Goal: Task Accomplishment & Management: Use online tool/utility

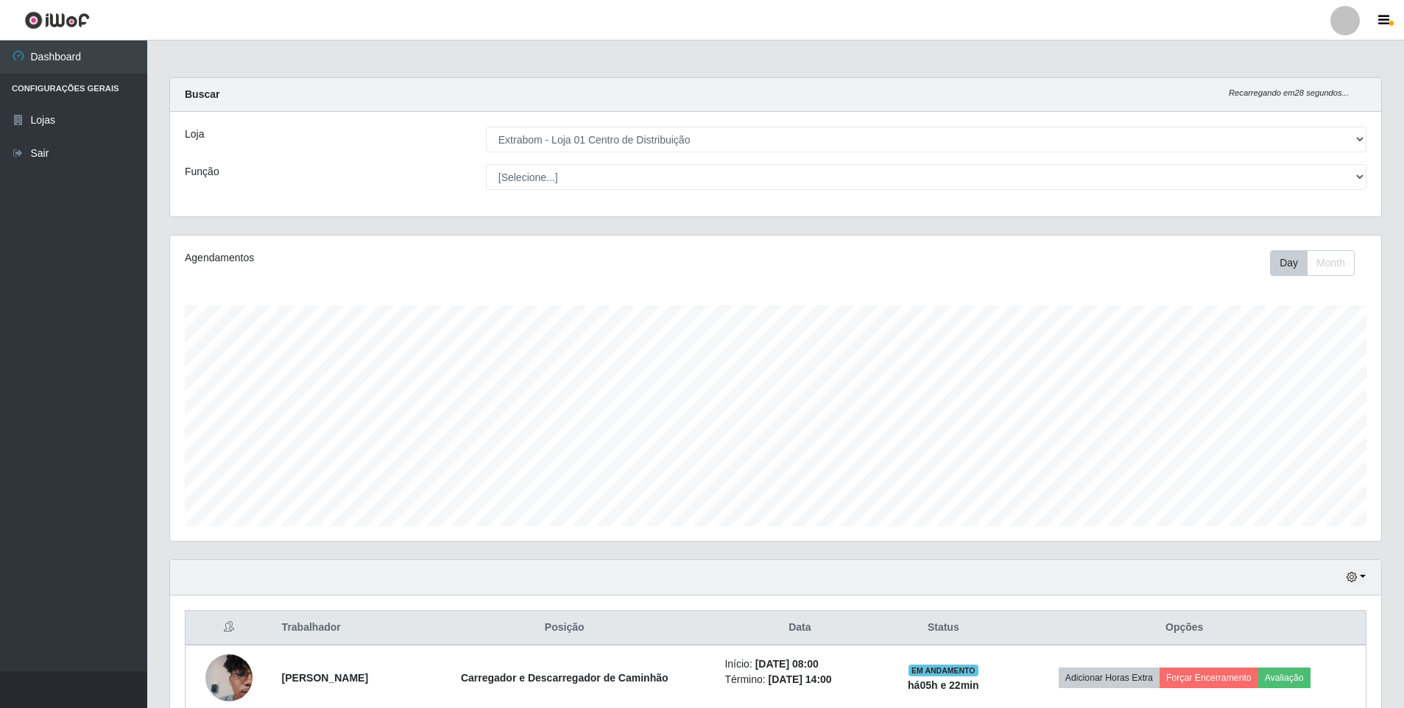
select select "435"
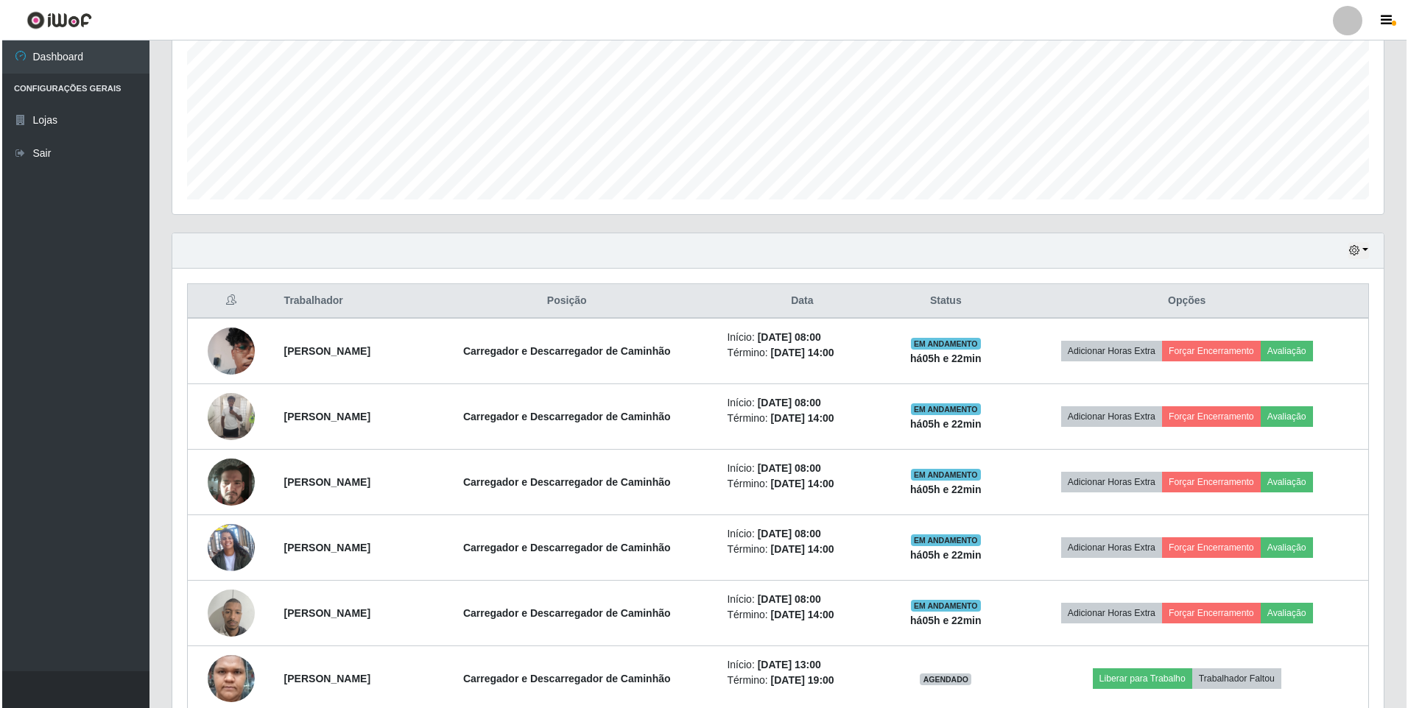
scroll to position [400, 0]
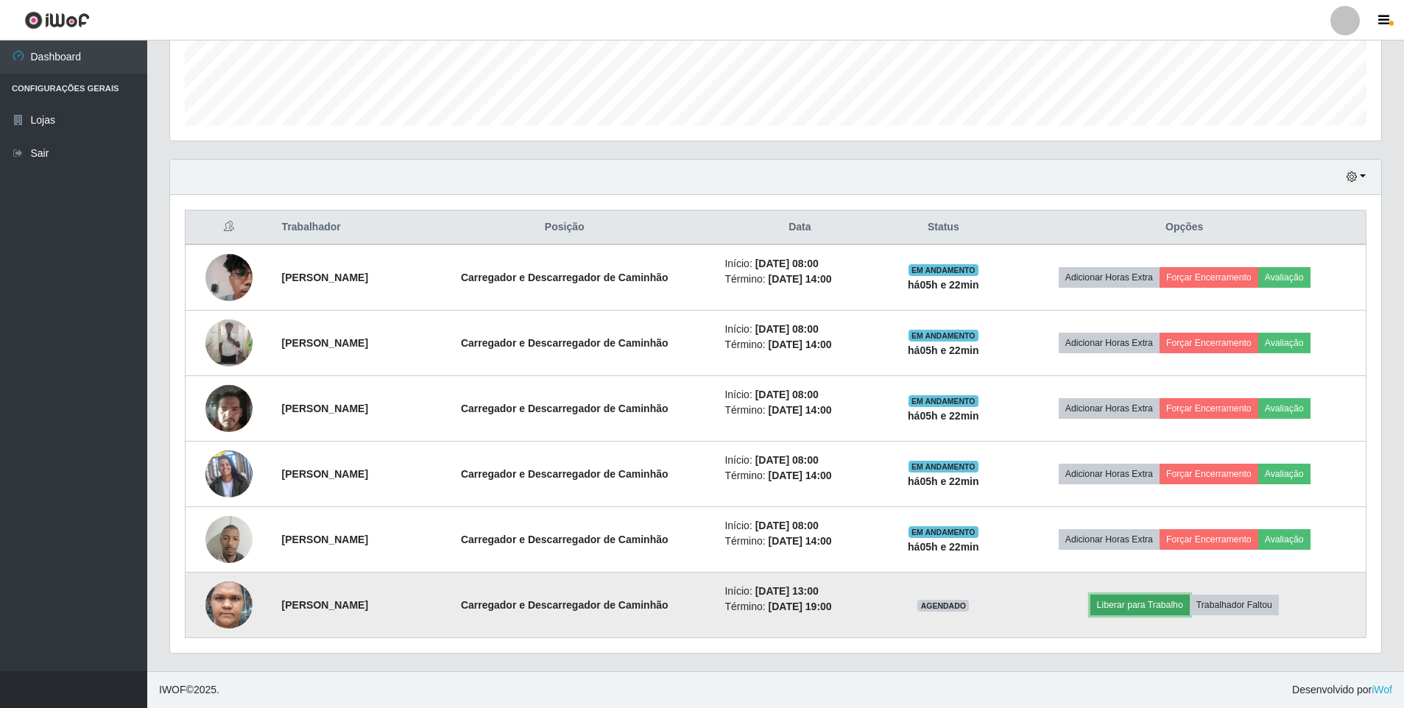
click at [1158, 607] on button "Liberar para Trabalho" at bounding box center [1139, 605] width 99 height 21
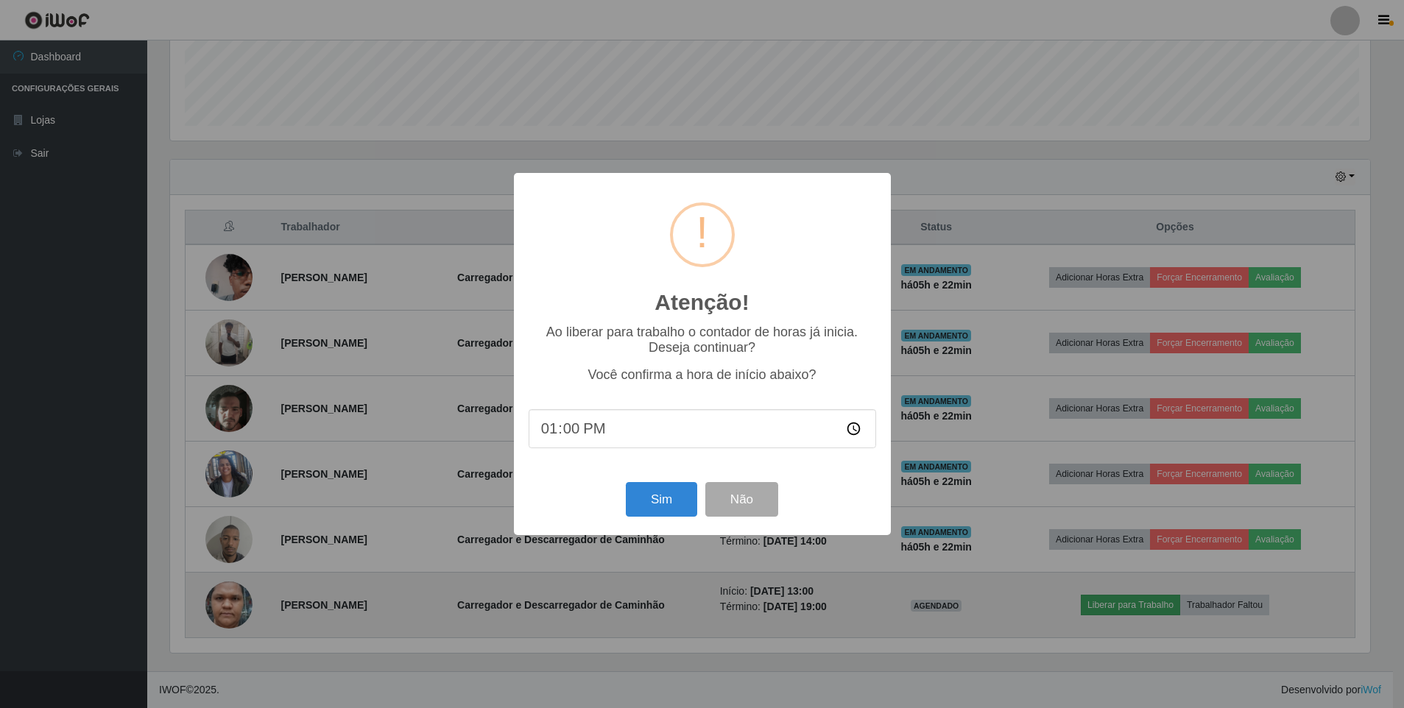
scroll to position [306, 1204]
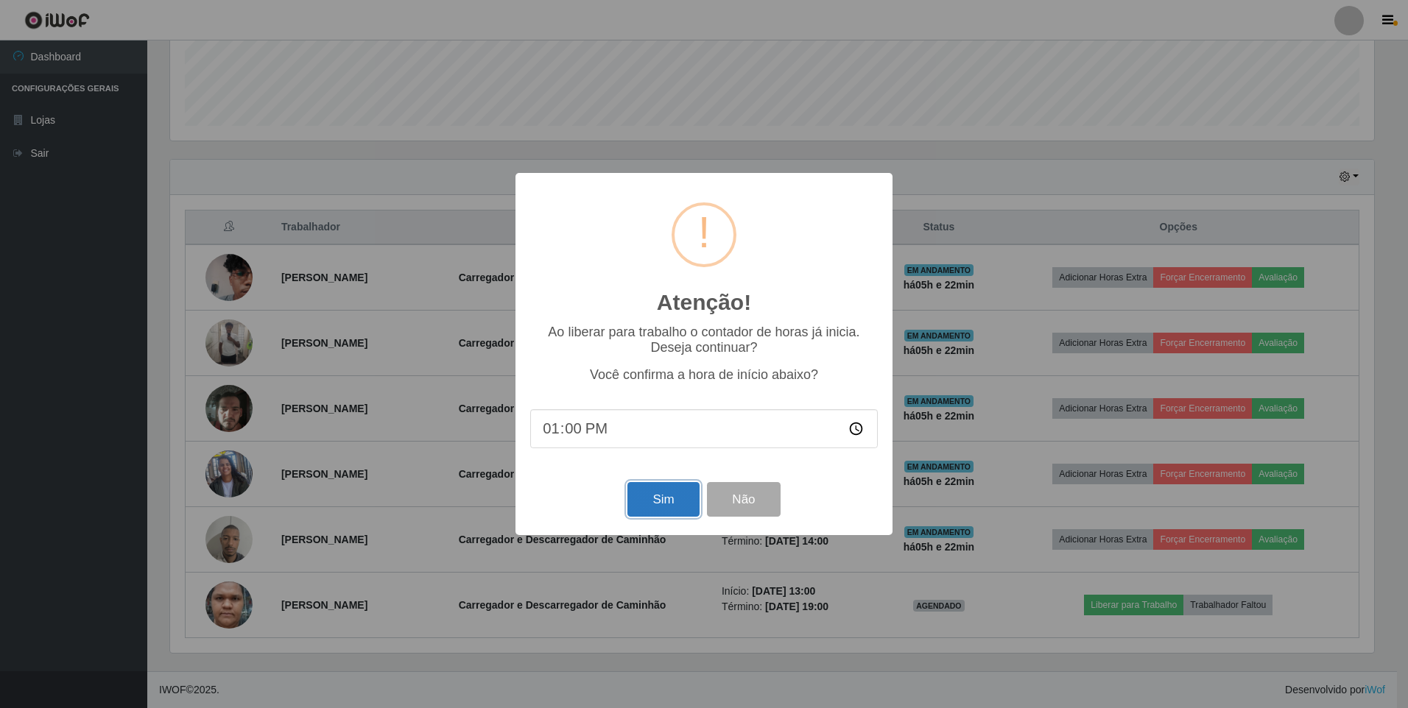
click at [664, 505] on button "Sim" at bounding box center [662, 499] width 71 height 35
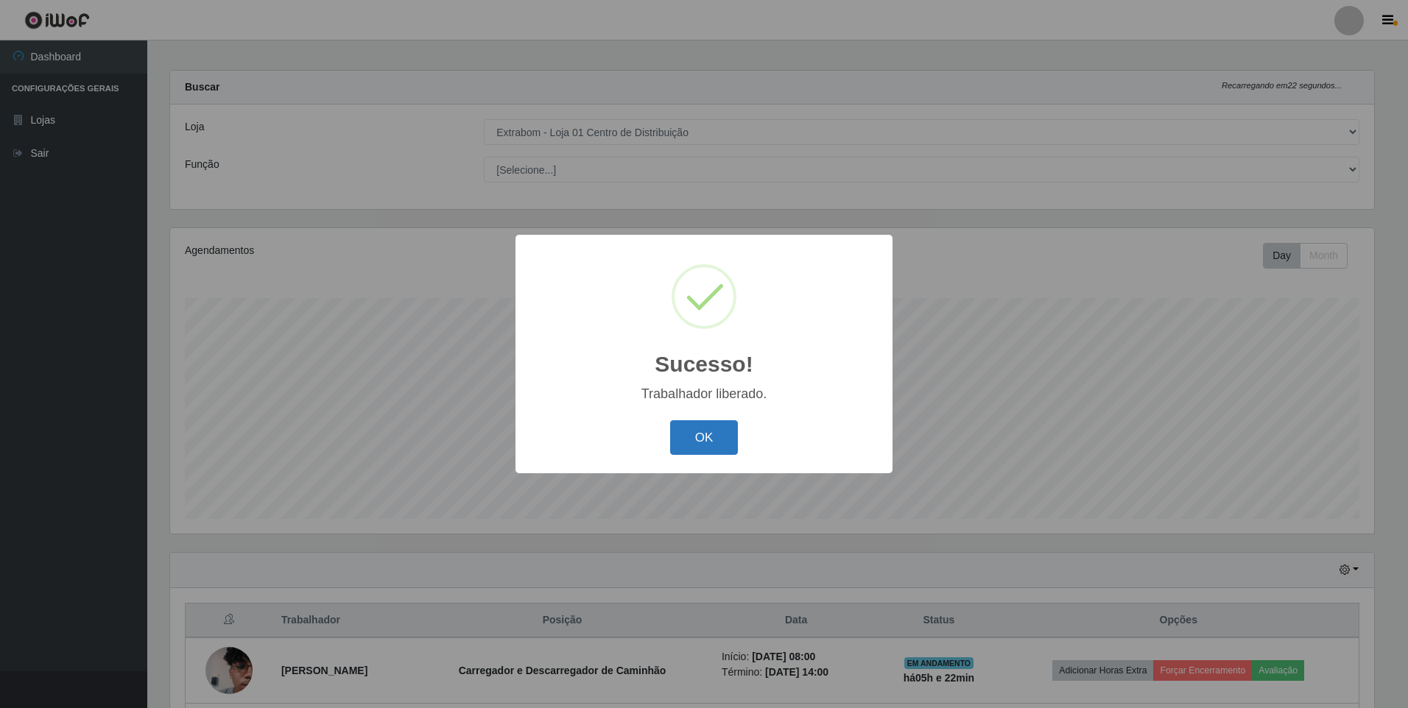
click at [699, 437] on button "OK" at bounding box center [704, 437] width 68 height 35
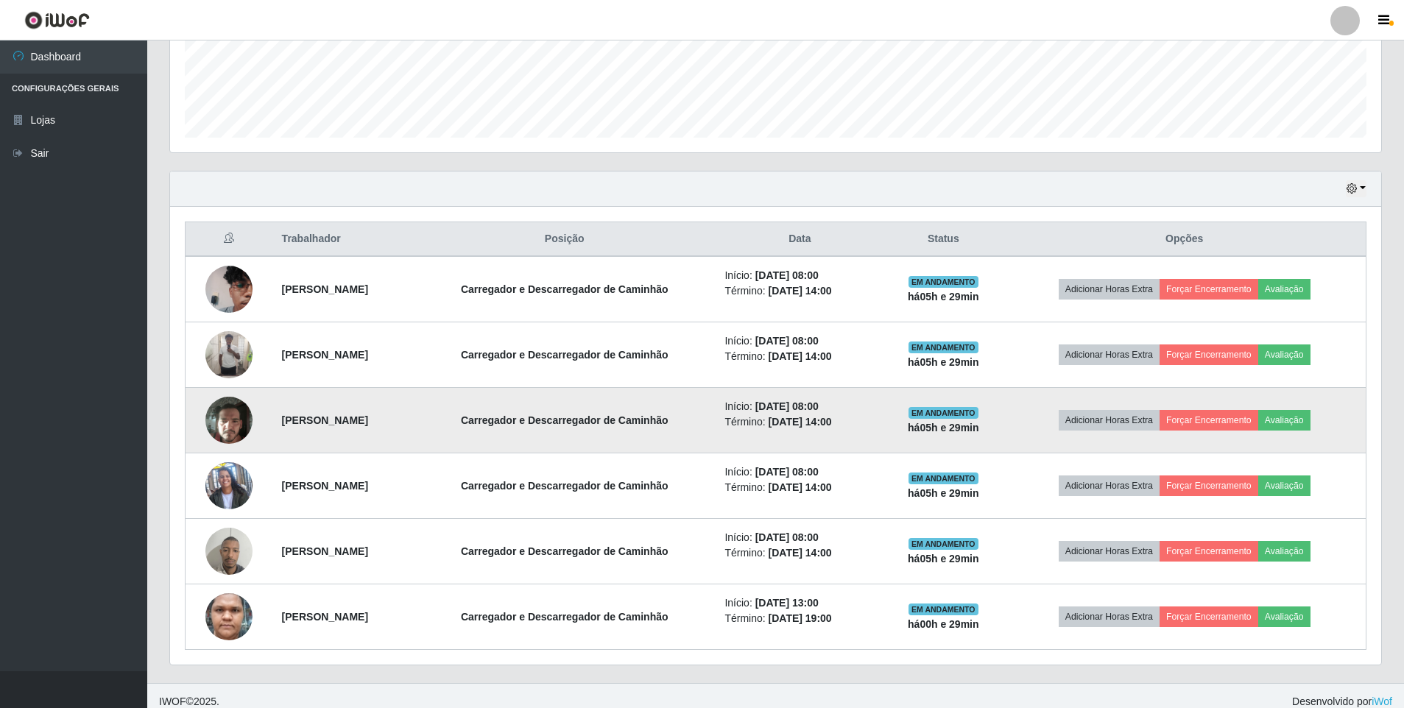
scroll to position [400, 0]
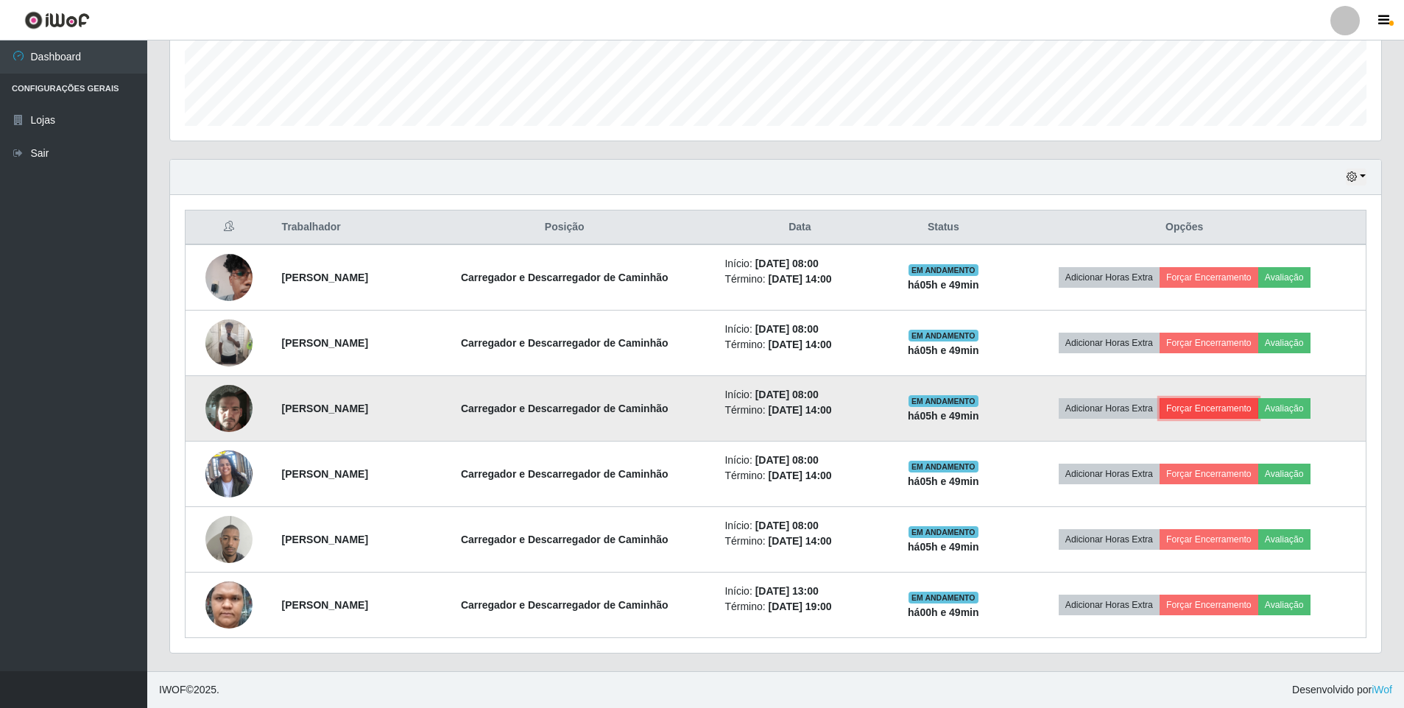
click at [1236, 408] on button "Forçar Encerramento" at bounding box center [1208, 408] width 99 height 21
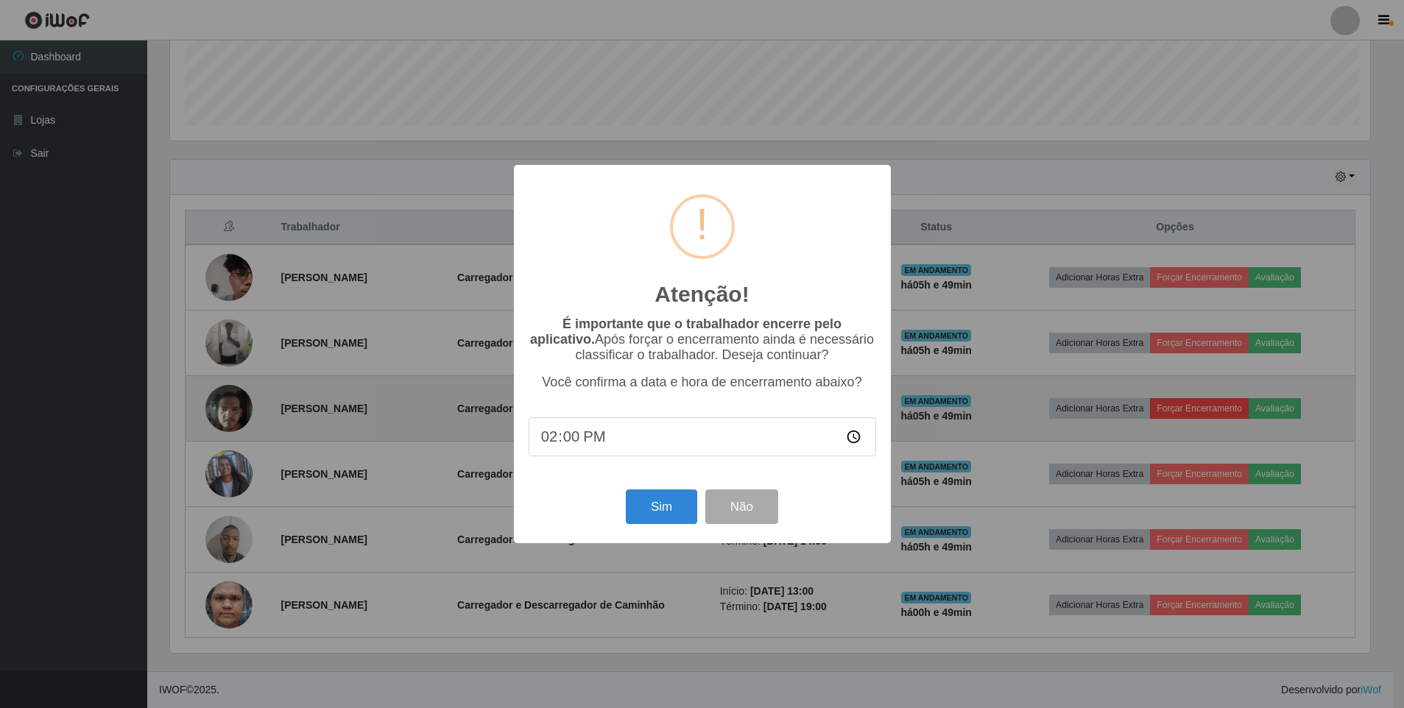
scroll to position [306, 1204]
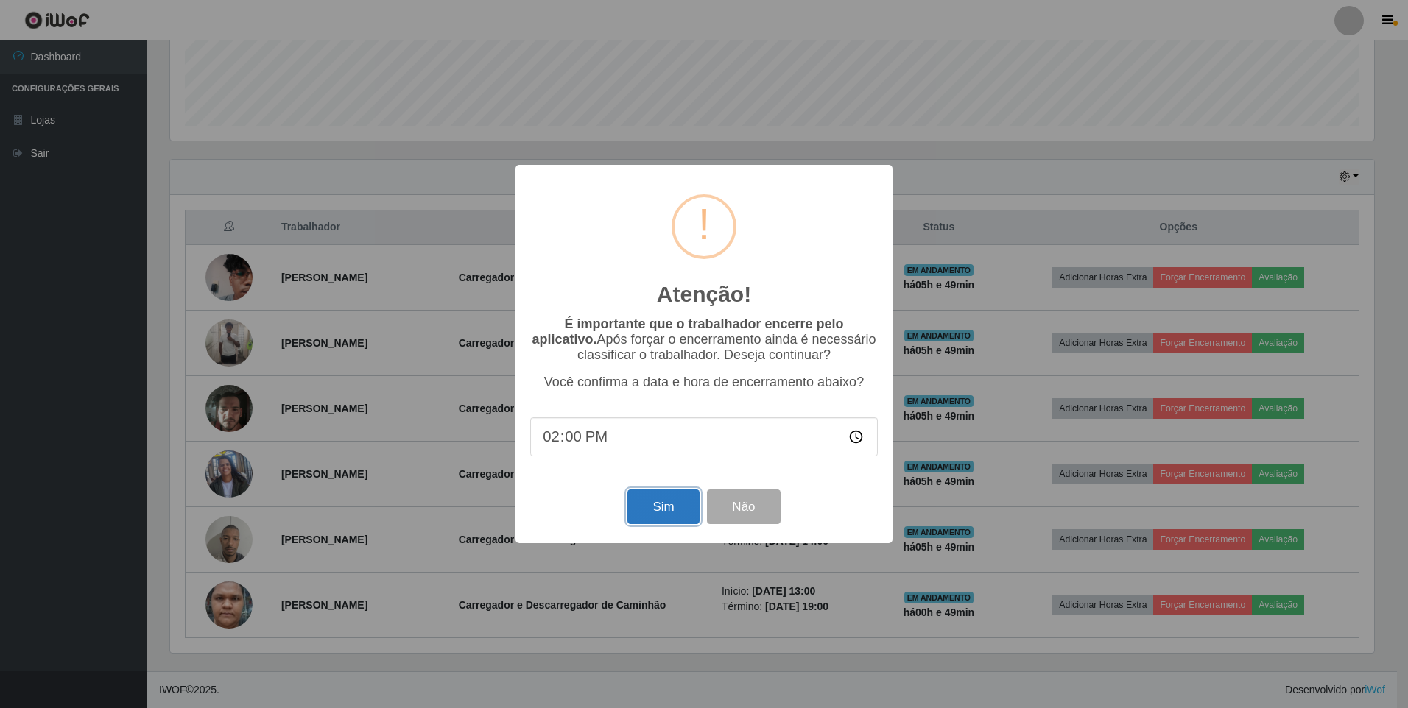
click at [657, 512] on button "Sim" at bounding box center [662, 507] width 71 height 35
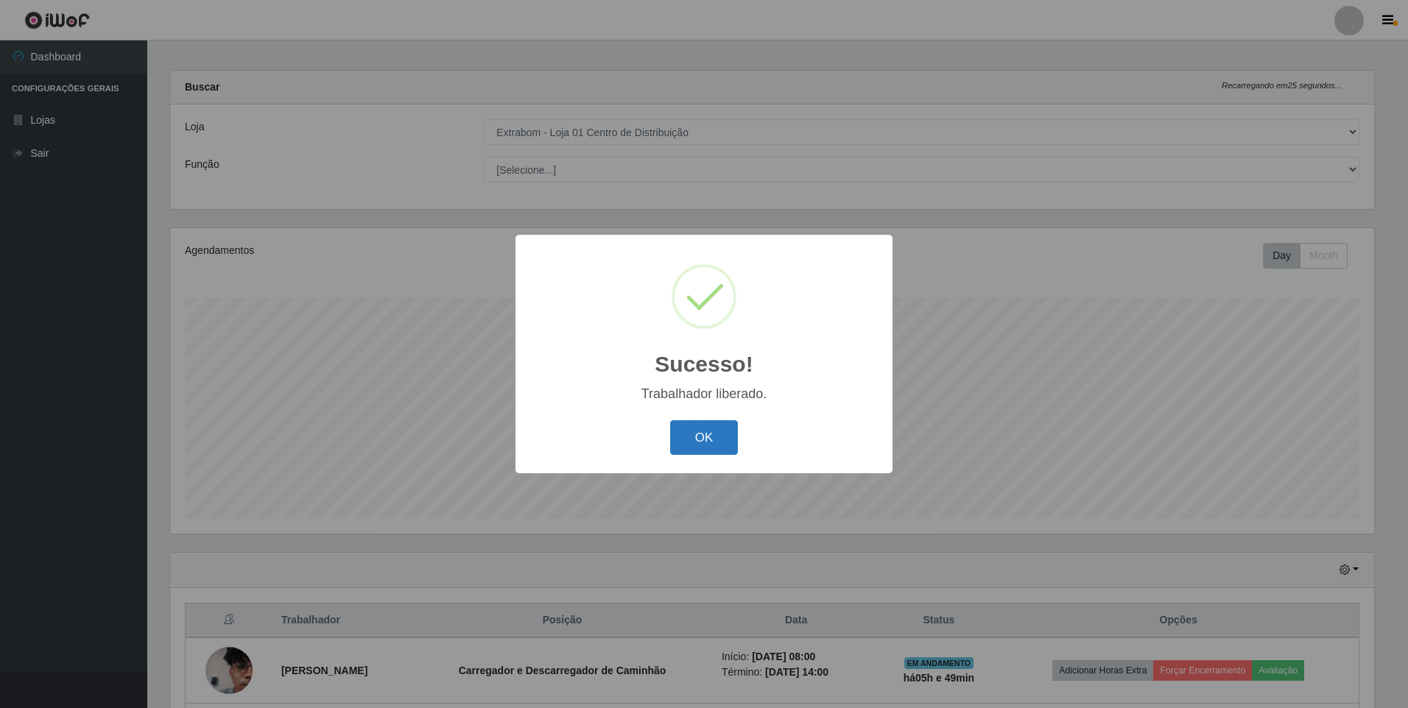
click at [693, 437] on button "OK" at bounding box center [704, 437] width 68 height 35
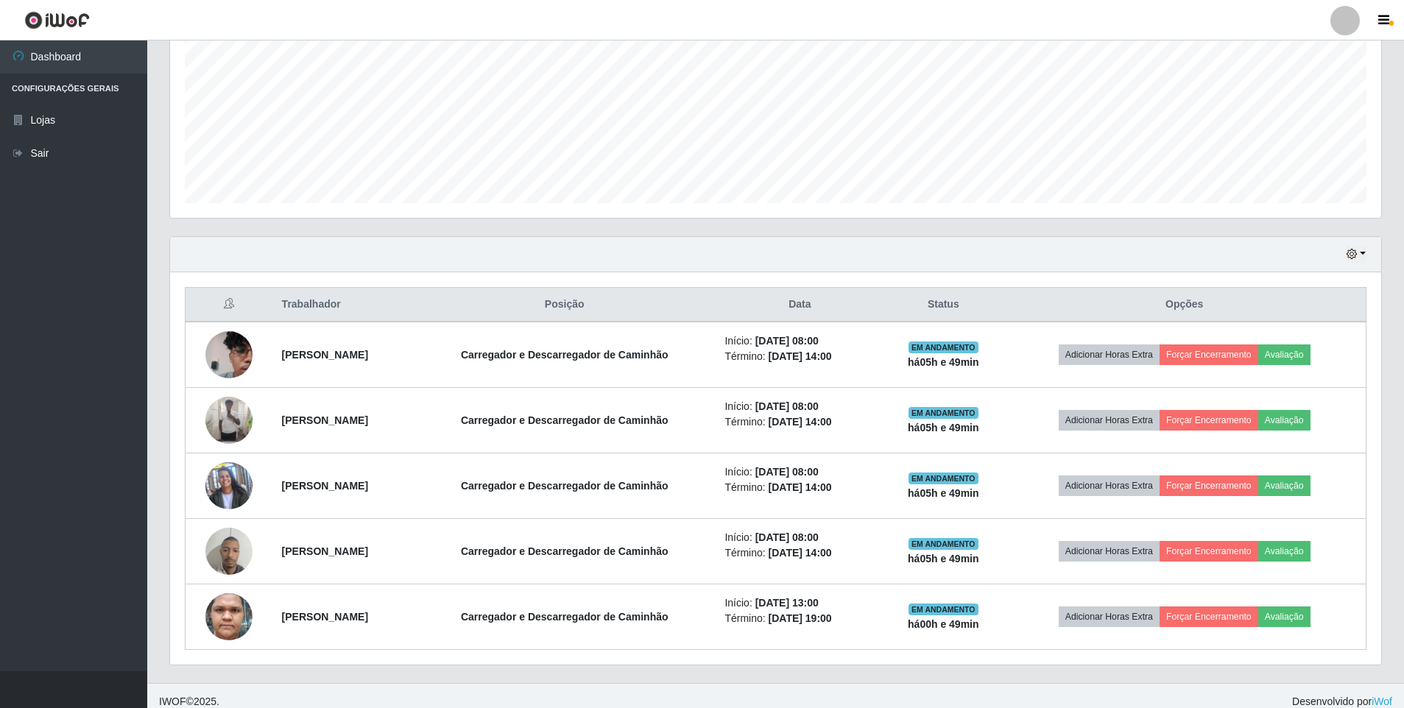
scroll to position [335, 0]
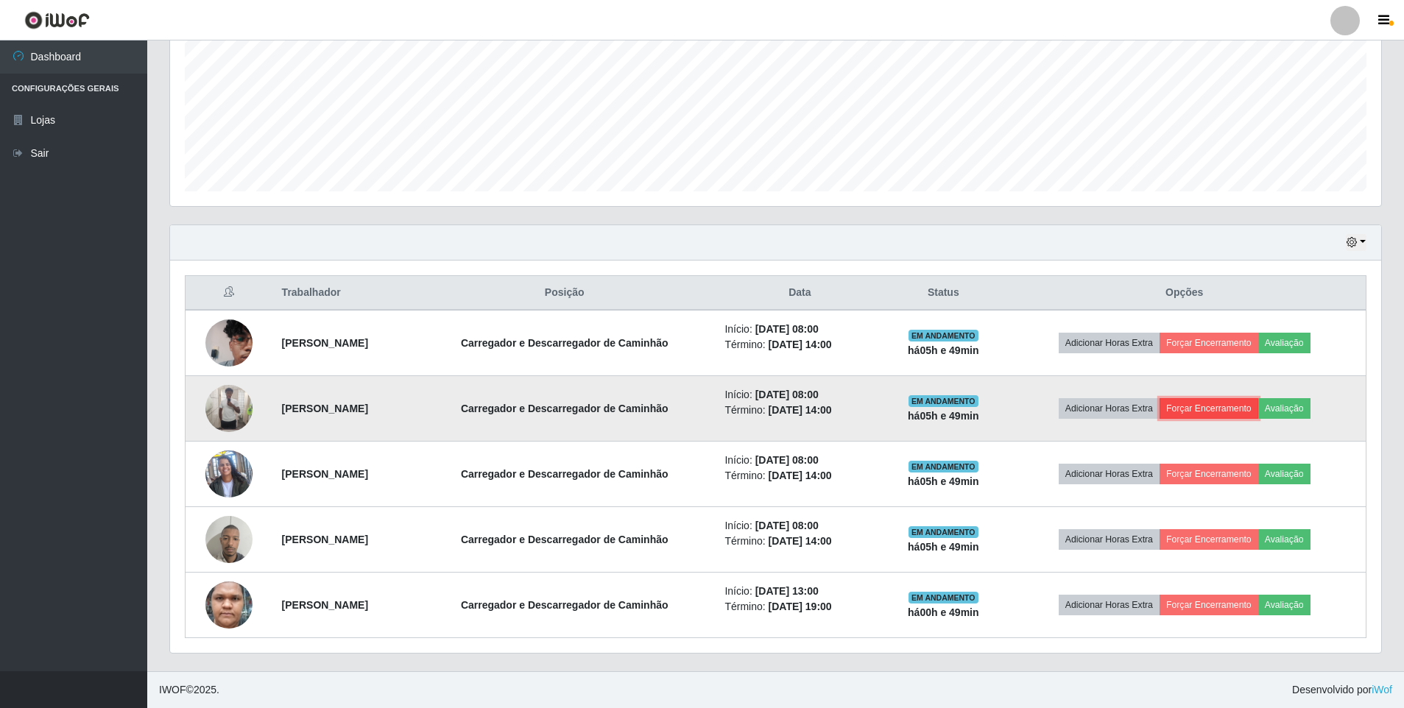
click at [1237, 414] on button "Forçar Encerramento" at bounding box center [1208, 408] width 99 height 21
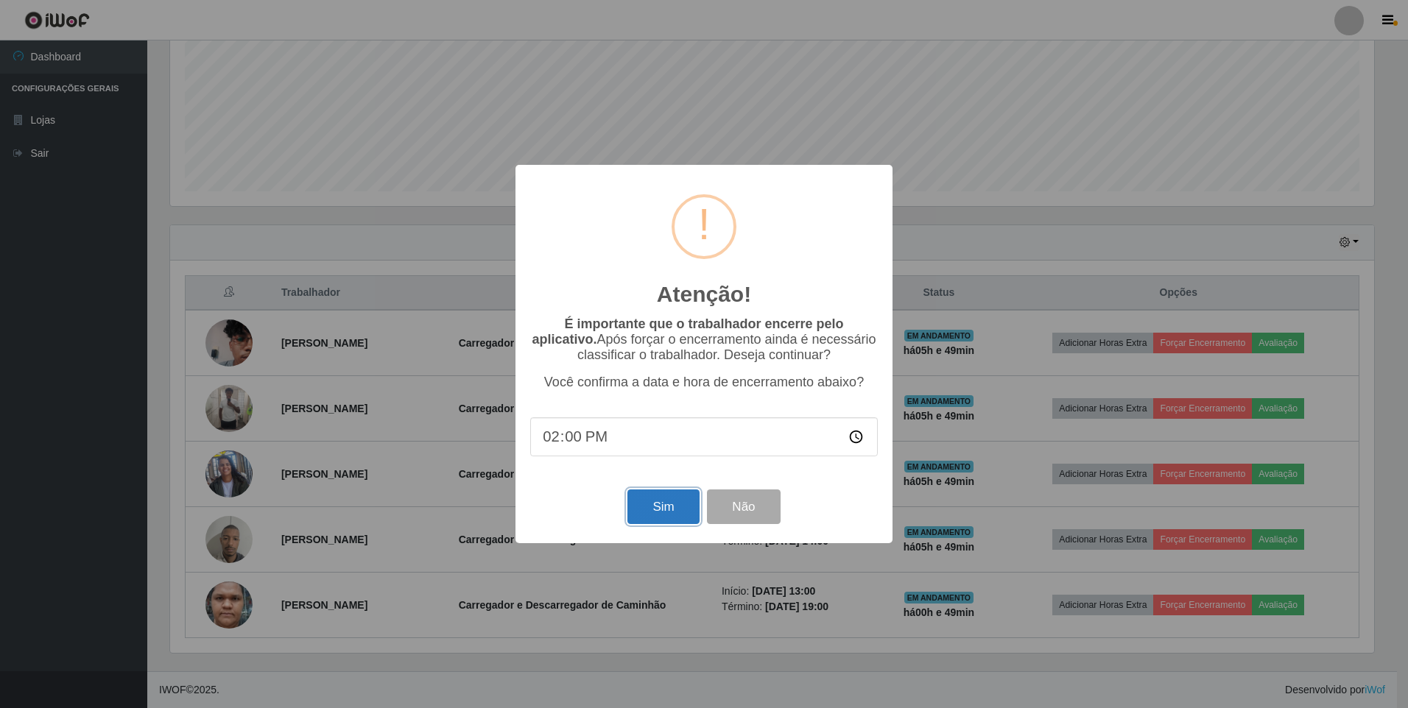
click at [669, 509] on button "Sim" at bounding box center [662, 507] width 71 height 35
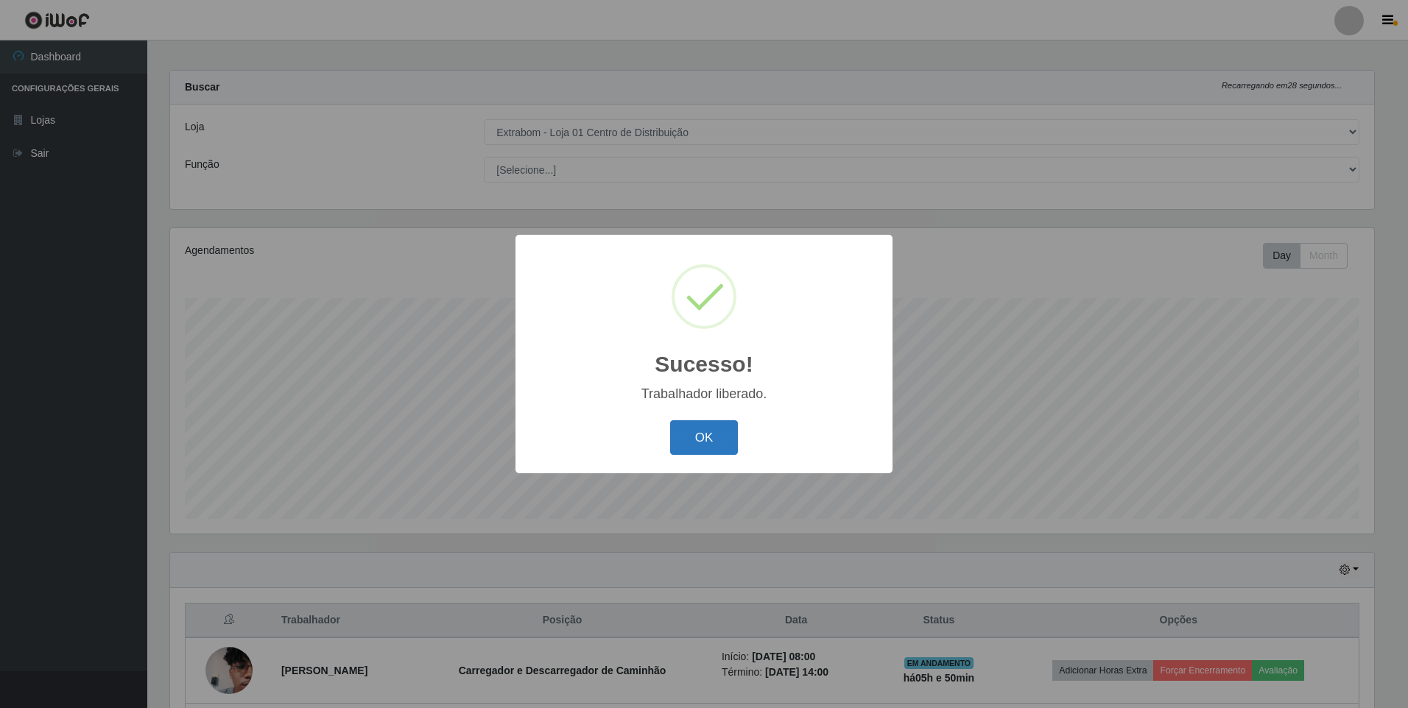
click at [683, 442] on button "OK" at bounding box center [704, 437] width 68 height 35
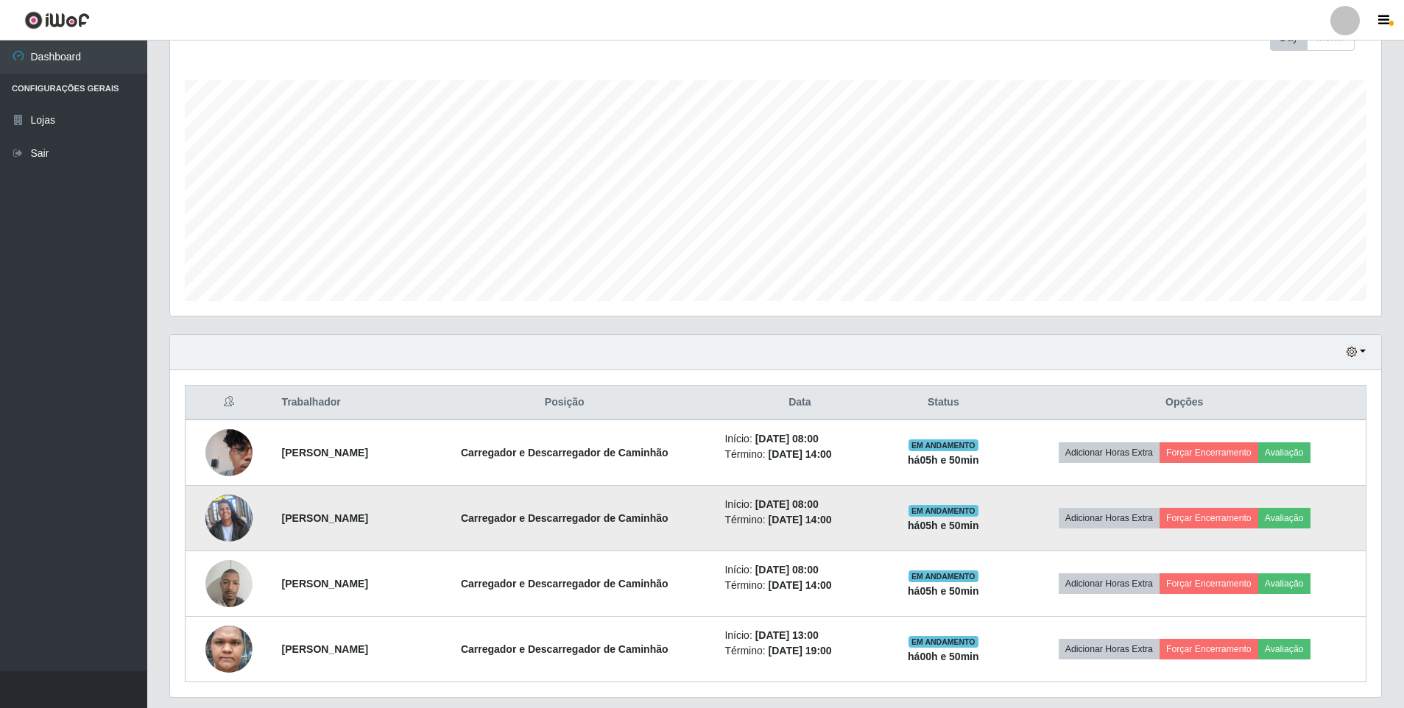
scroll to position [269, 0]
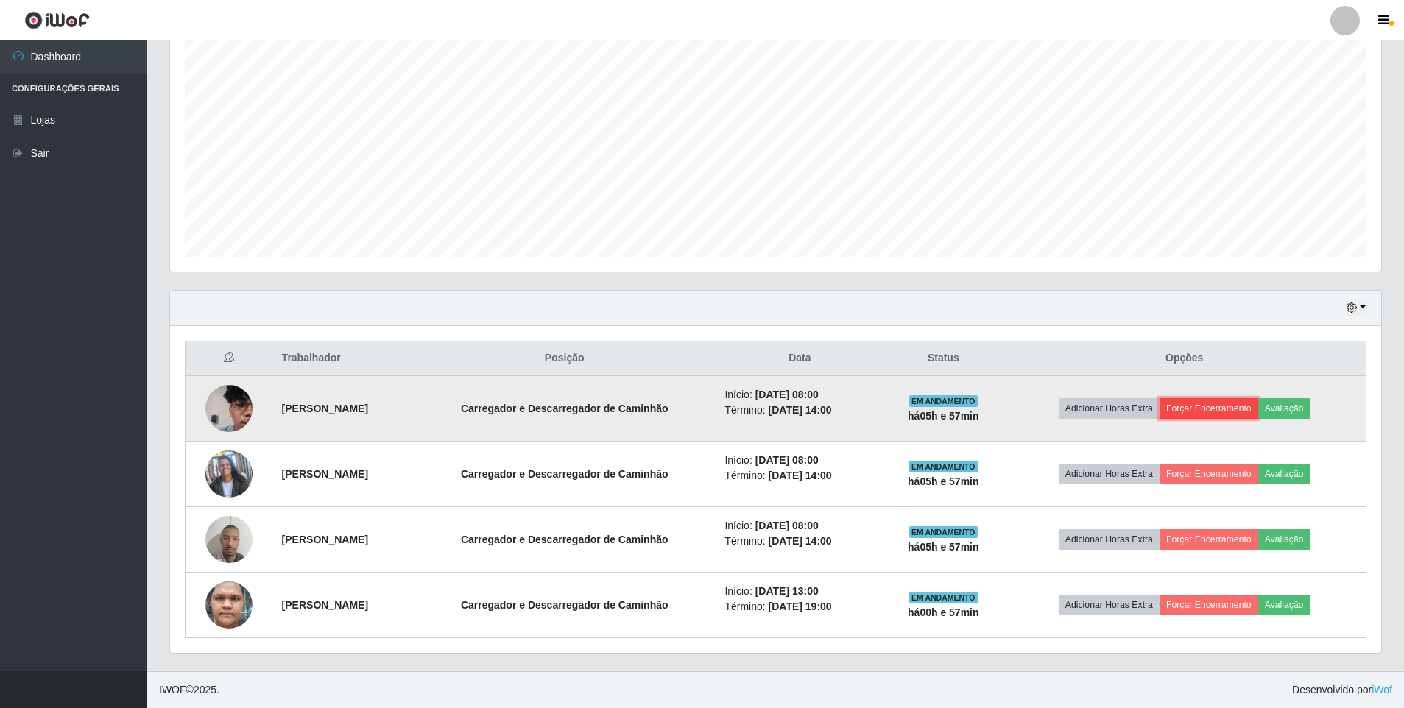
click at [1245, 408] on button "Forçar Encerramento" at bounding box center [1208, 408] width 99 height 21
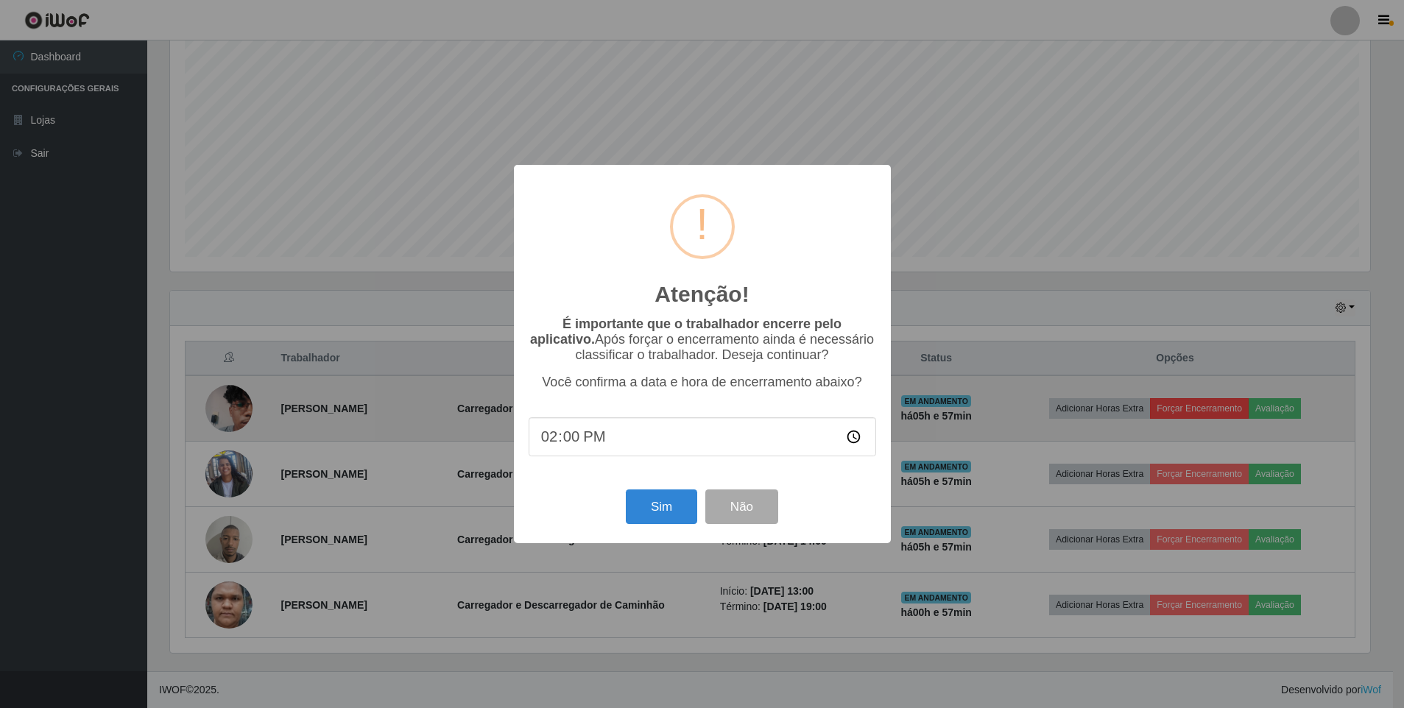
scroll to position [306, 1204]
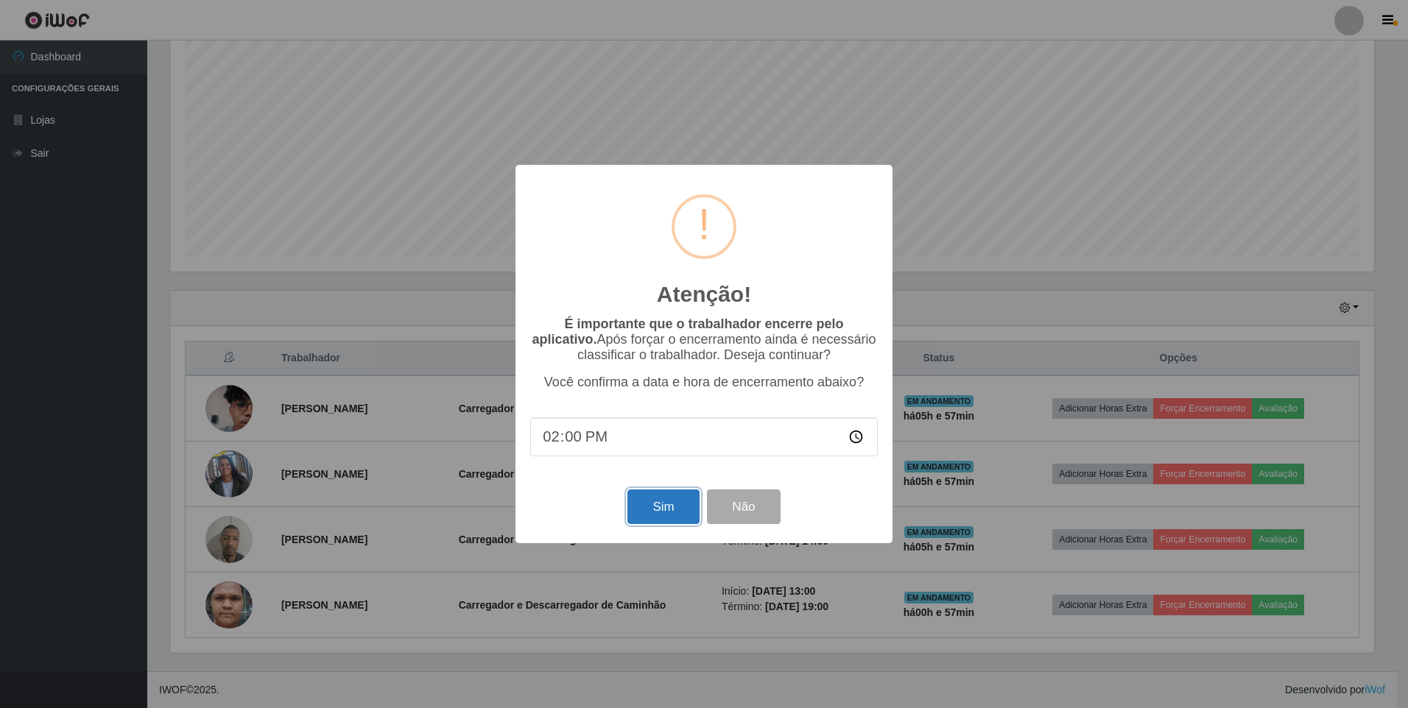
click at [660, 513] on button "Sim" at bounding box center [662, 507] width 71 height 35
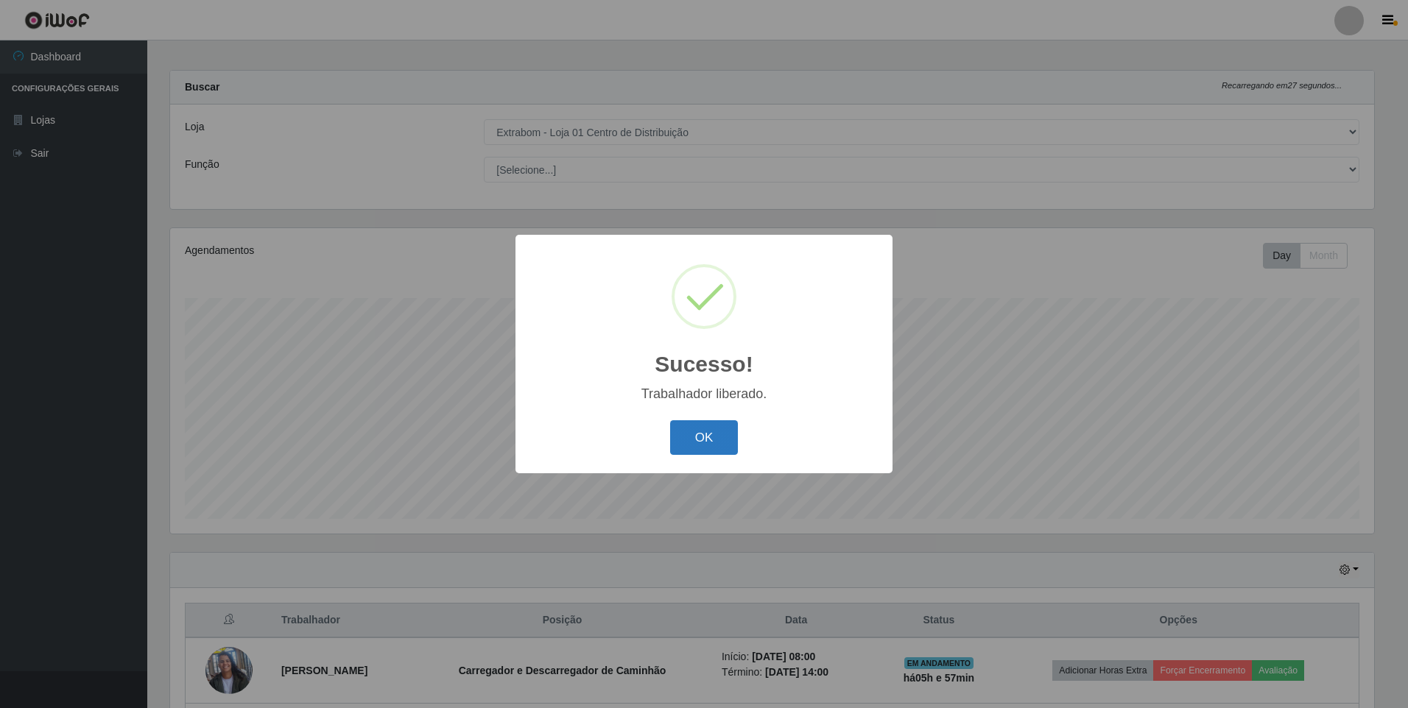
click at [692, 428] on button "OK" at bounding box center [704, 437] width 68 height 35
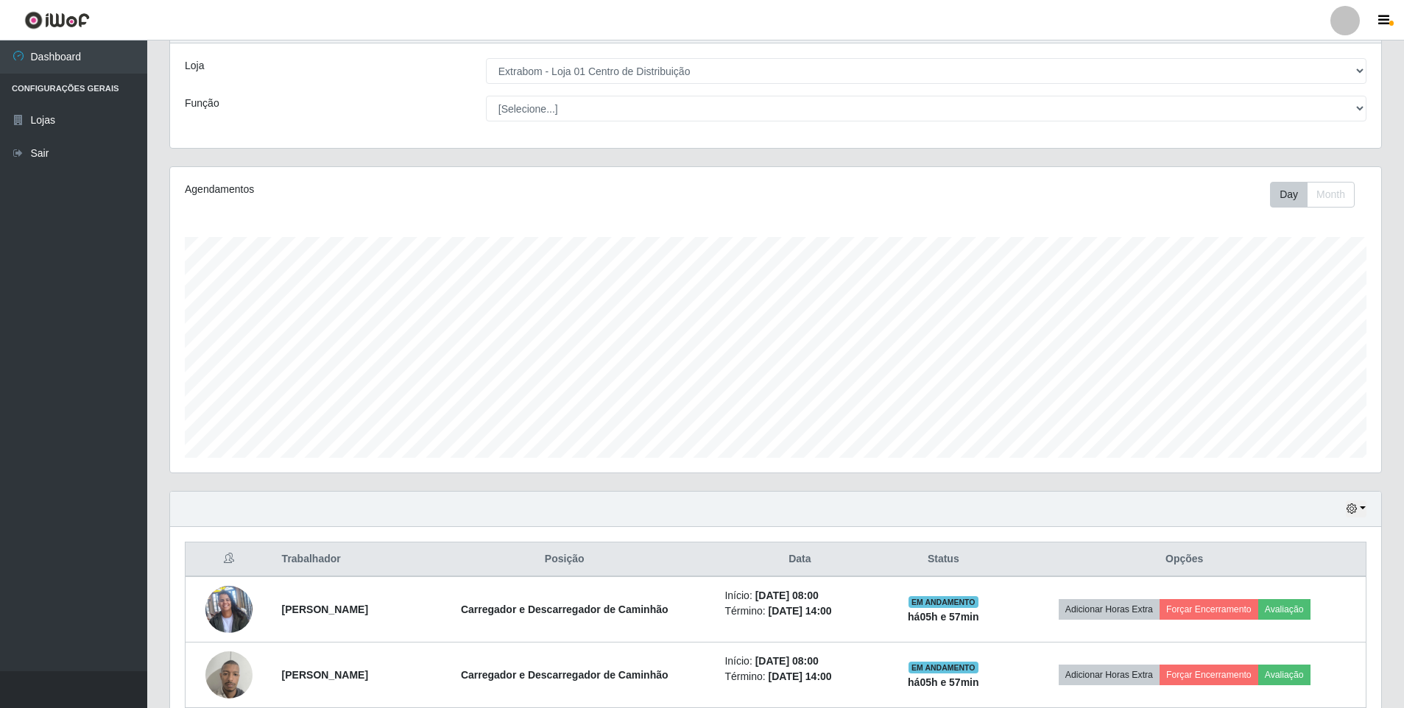
scroll to position [204, 0]
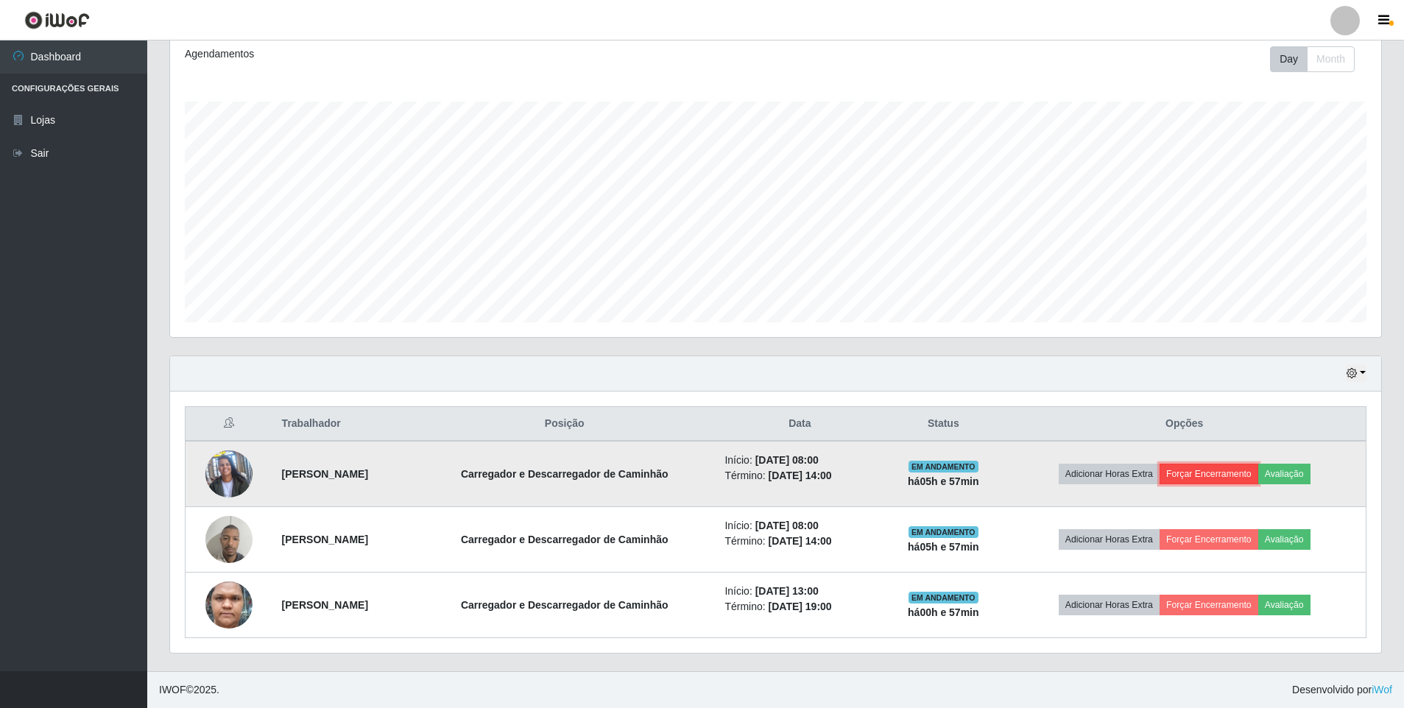
click at [1243, 479] on button "Forçar Encerramento" at bounding box center [1208, 474] width 99 height 21
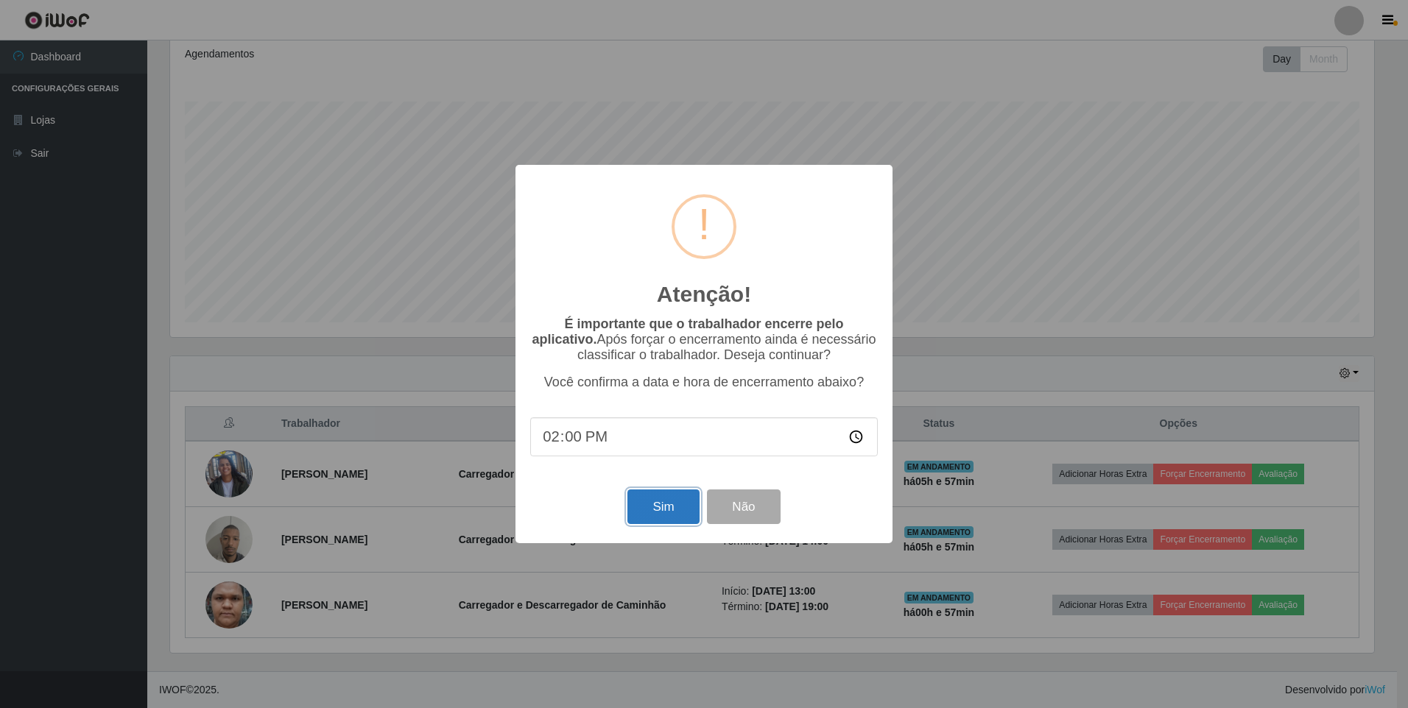
click at [650, 506] on button "Sim" at bounding box center [662, 507] width 71 height 35
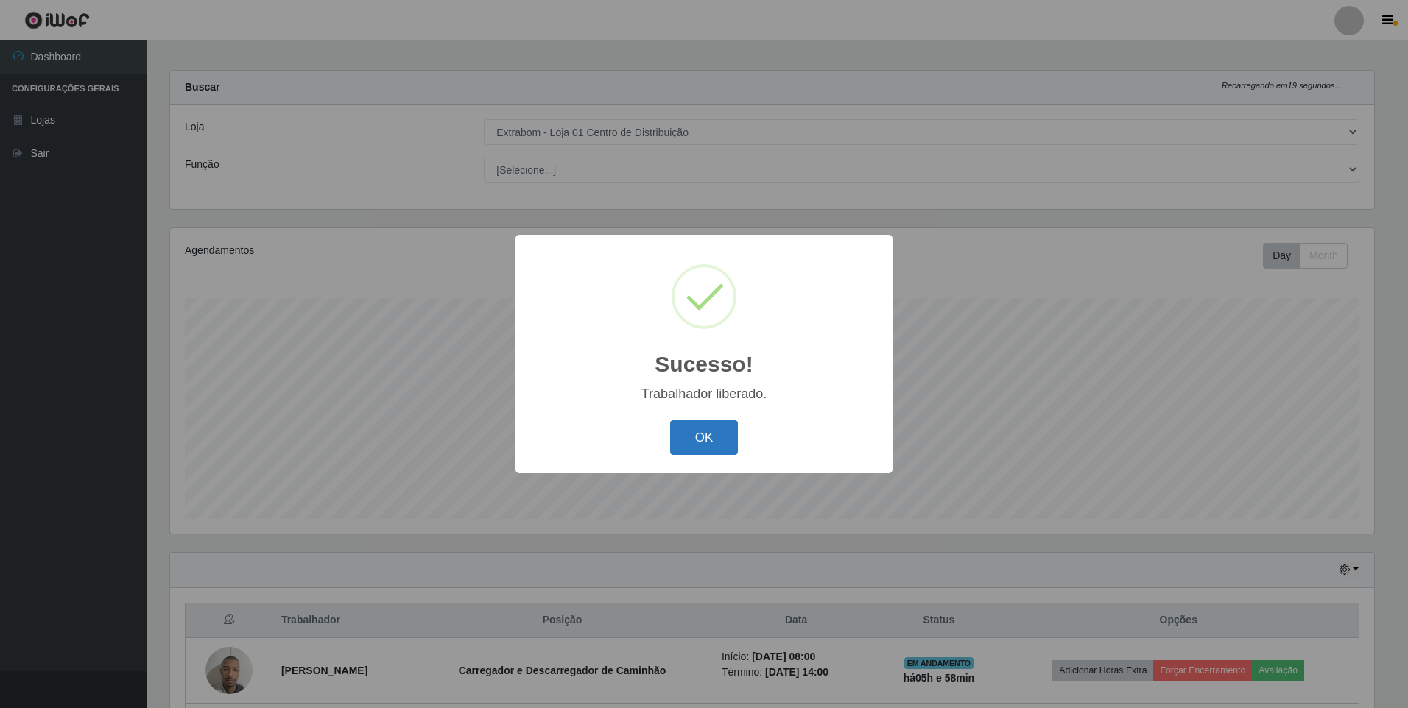
click at [721, 437] on button "OK" at bounding box center [704, 437] width 68 height 35
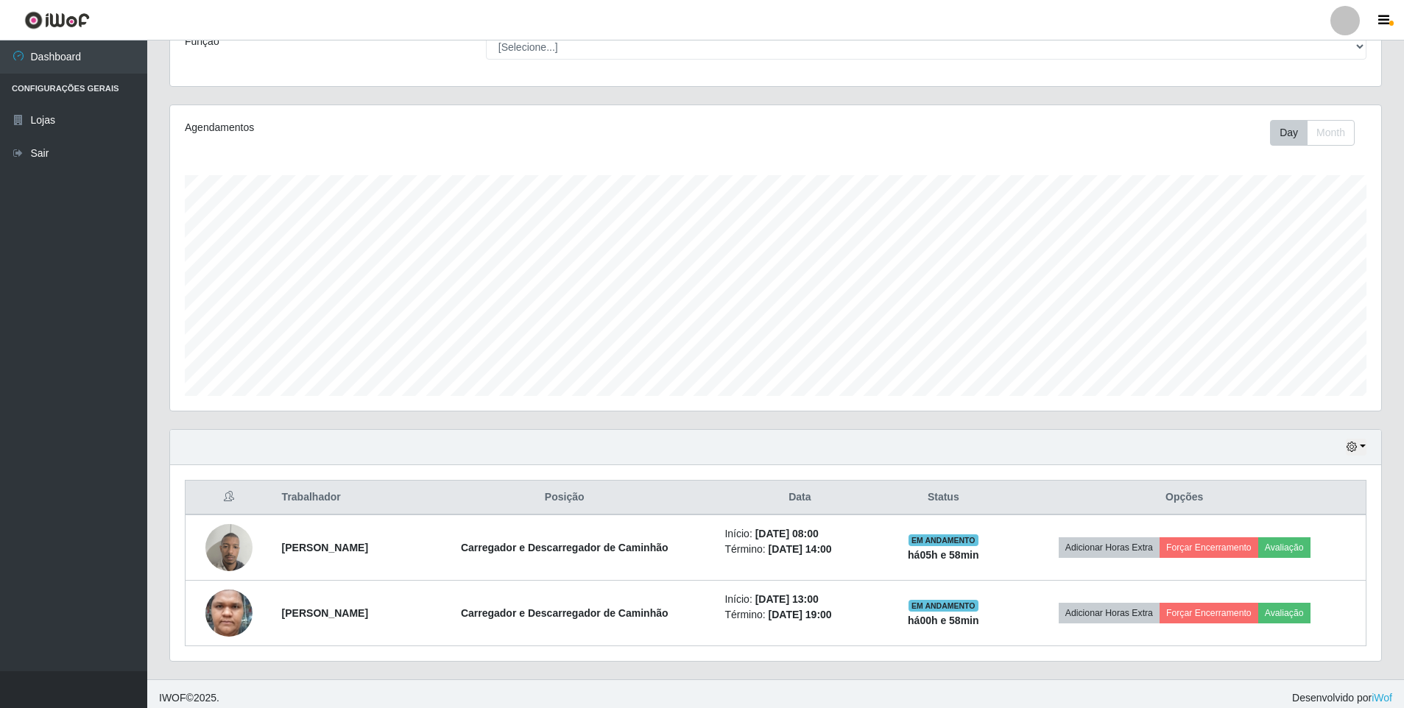
scroll to position [138, 0]
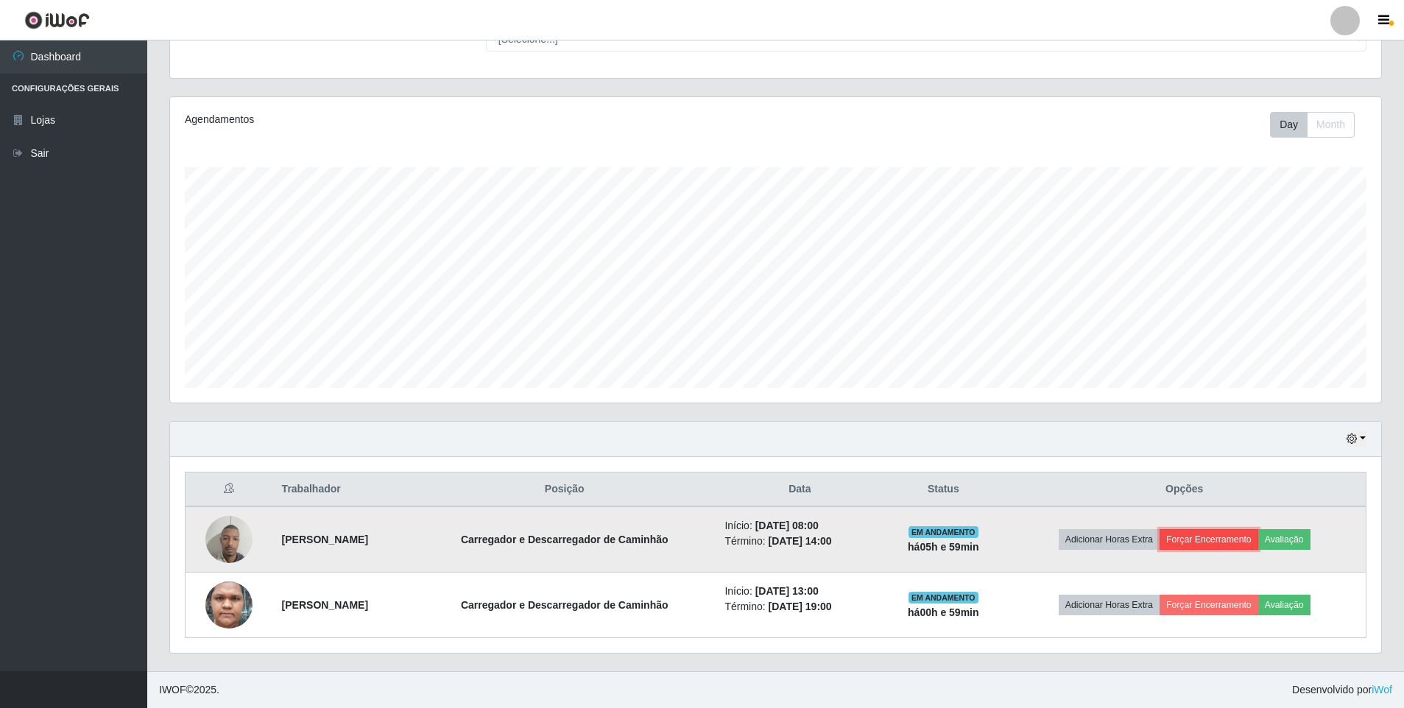
click at [1222, 548] on button "Forçar Encerramento" at bounding box center [1208, 539] width 99 height 21
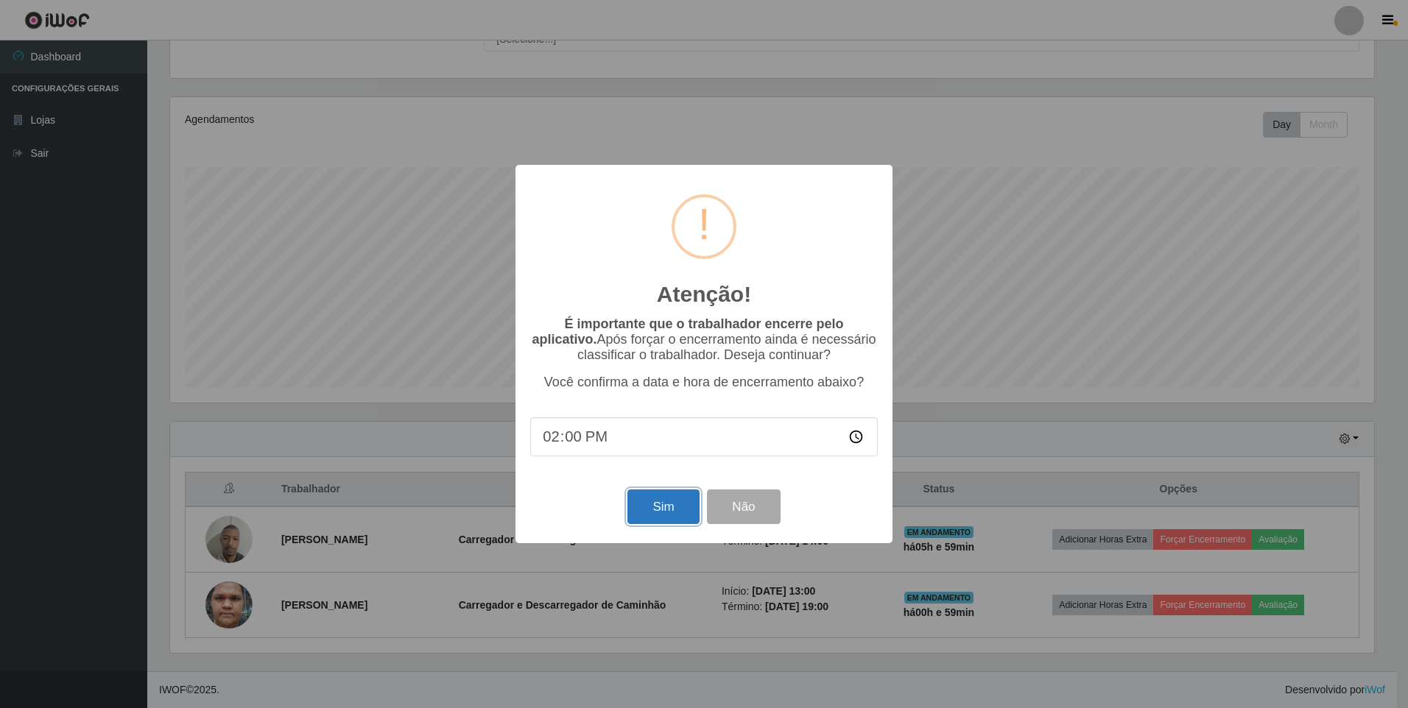
click at [656, 503] on button "Sim" at bounding box center [662, 507] width 71 height 35
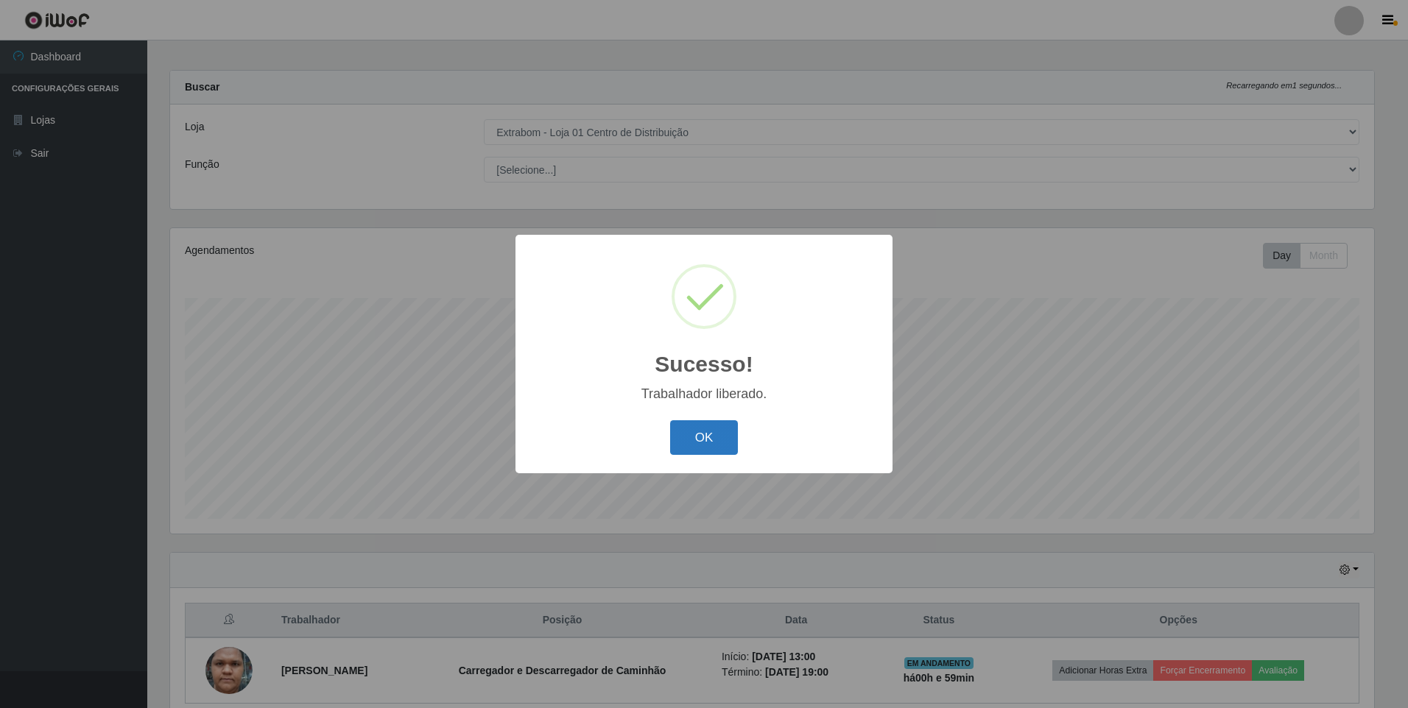
click at [695, 428] on button "OK" at bounding box center [704, 437] width 68 height 35
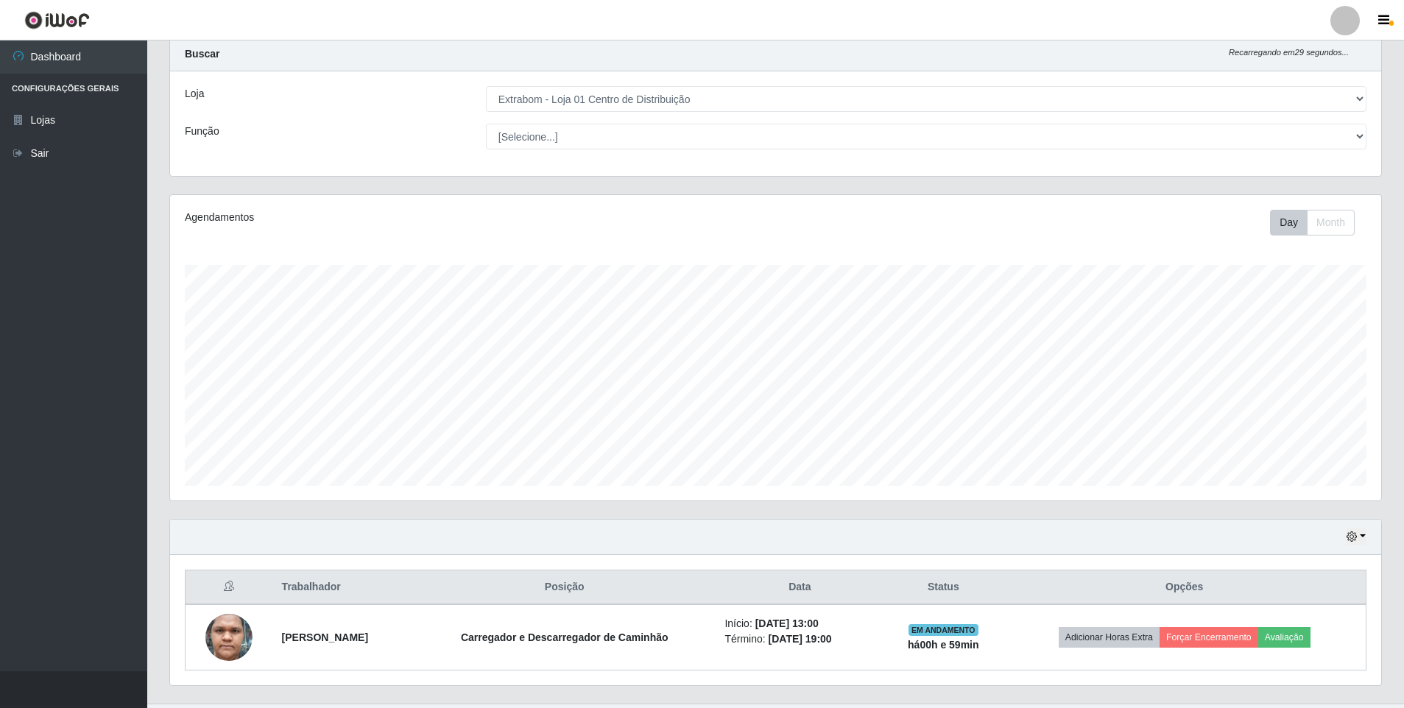
scroll to position [73, 0]
